Goal: Task Accomplishment & Management: Manage account settings

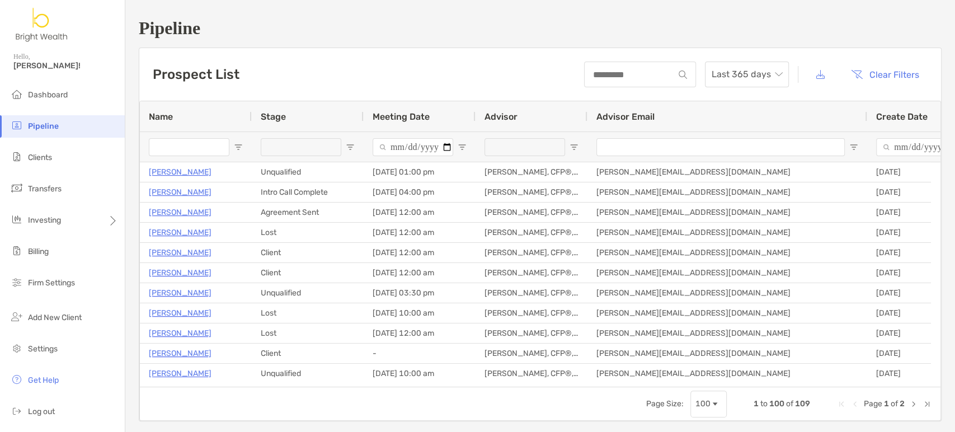
click at [174, 152] on input "Name Filter Input" at bounding box center [189, 147] width 81 height 18
click at [43, 161] on span "Clients" at bounding box center [40, 158] width 24 height 10
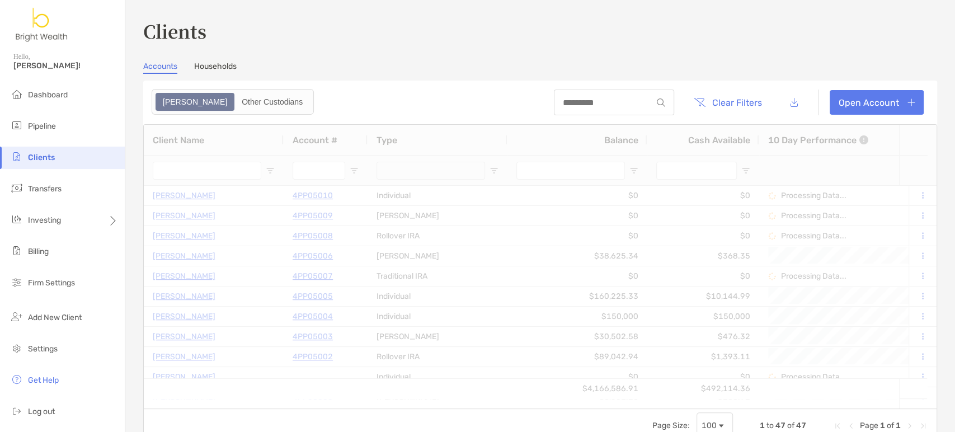
type input "***"
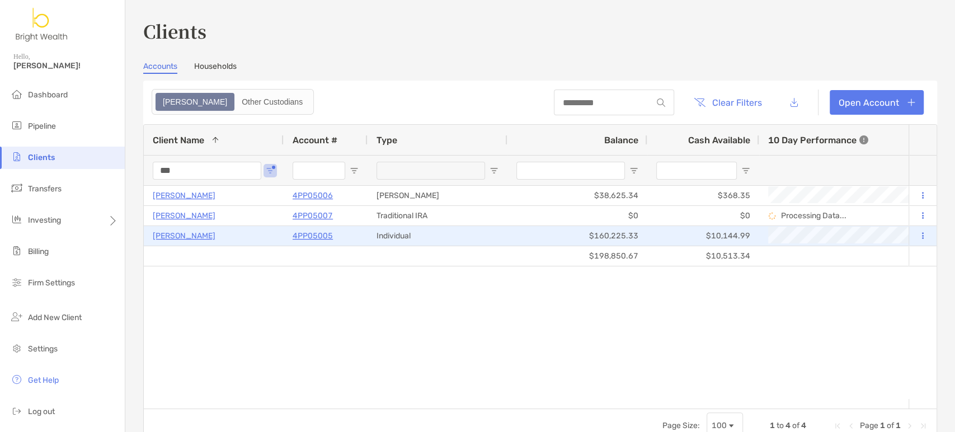
click at [311, 233] on p "4PP05005" at bounding box center [313, 236] width 40 height 14
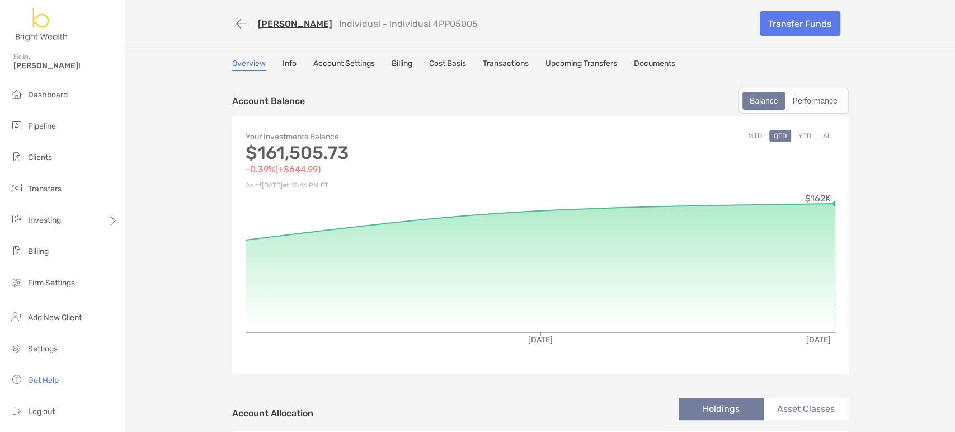
click at [502, 71] on div "Overview Info Account Settings Billing Cost Basis Transactions Upcoming Transfe…" at bounding box center [540, 412] width 639 height 707
click at [507, 64] on link "Transactions" at bounding box center [506, 65] width 46 height 12
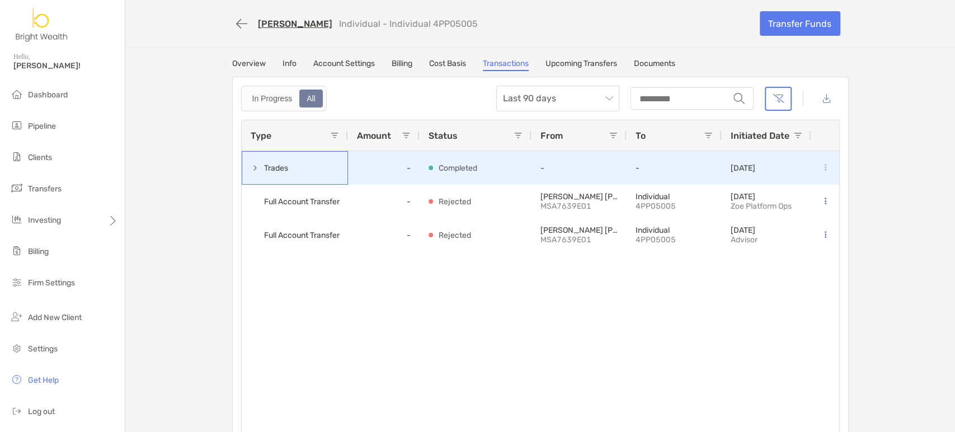
click at [251, 165] on span at bounding box center [255, 167] width 9 height 9
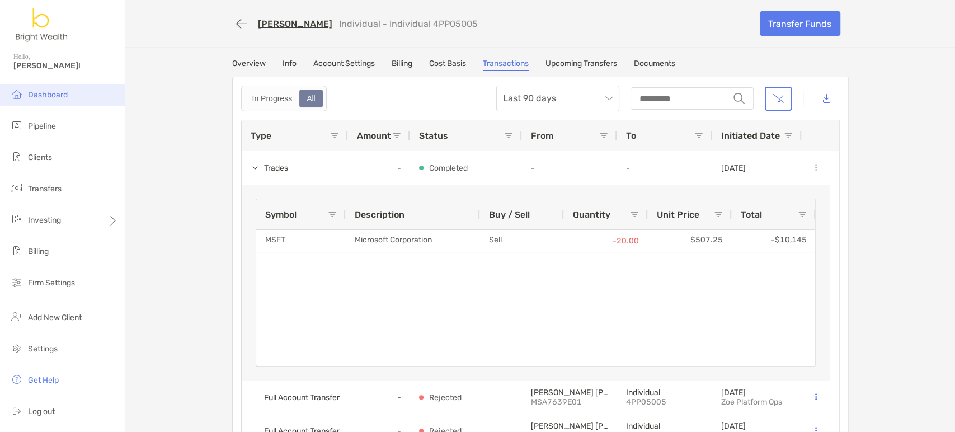
click at [28, 93] on span "Dashboard" at bounding box center [48, 95] width 40 height 10
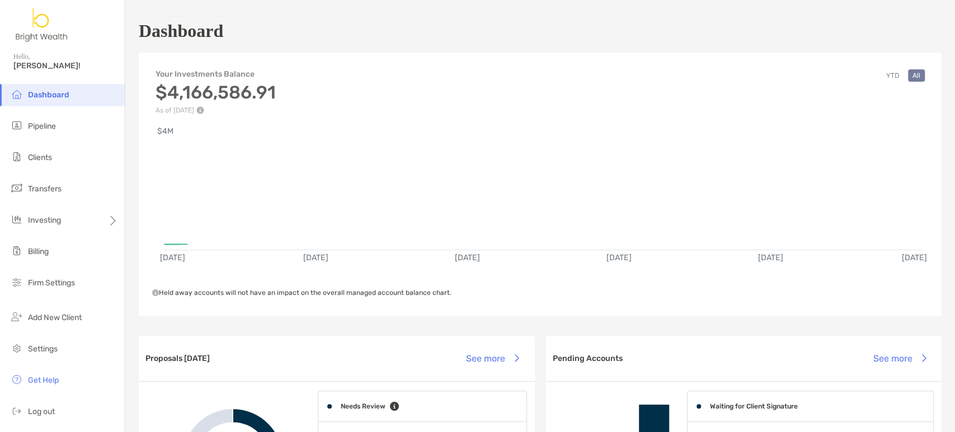
scroll to position [821, 0]
